Goal: Task Accomplishment & Management: Manage account settings

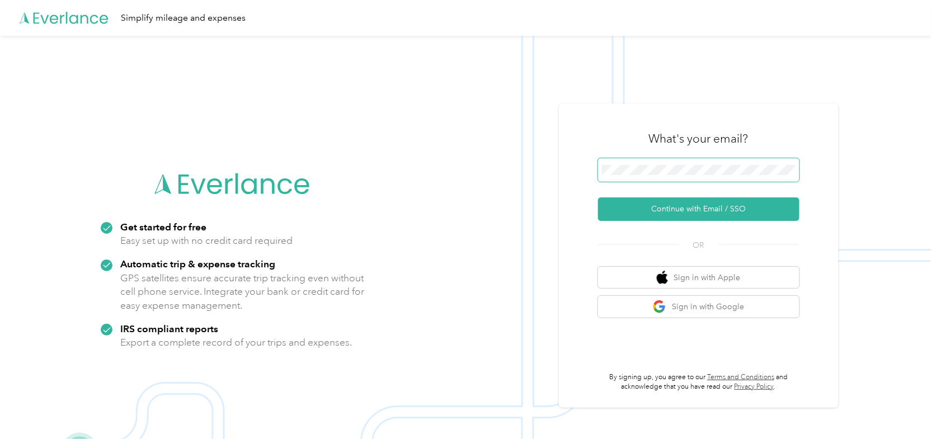
click at [735, 164] on span at bounding box center [698, 170] width 201 height 24
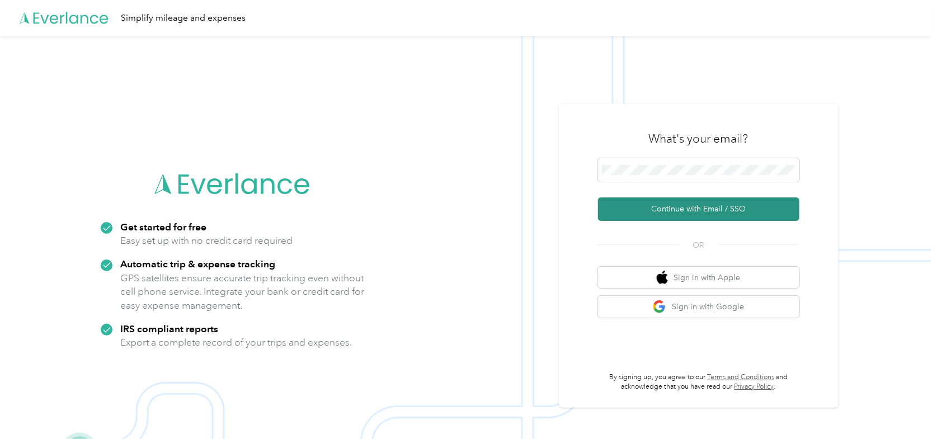
click at [660, 209] on button "Continue with Email / SSO" at bounding box center [698, 210] width 201 height 24
